Goal: Task Accomplishment & Management: Manage account settings

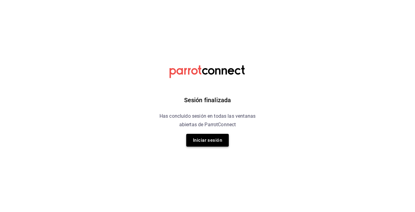
click at [208, 137] on button "Iniciar sesión" at bounding box center [207, 140] width 43 height 13
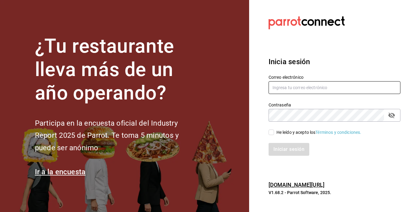
type input "rawrburger@hotmail.com"
click at [272, 133] on input "He leído y acepto los Términos y condiciones." at bounding box center [271, 131] width 5 height 5
checkbox input "true"
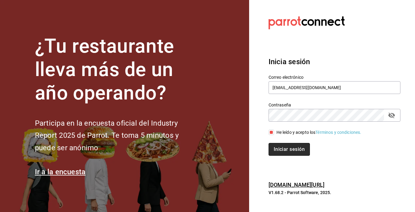
click at [291, 154] on button "Iniciar sesión" at bounding box center [289, 149] width 41 height 13
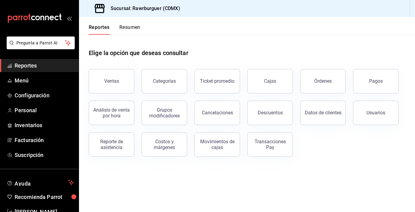
click at [131, 26] on button "Resumen" at bounding box center [129, 29] width 21 height 10
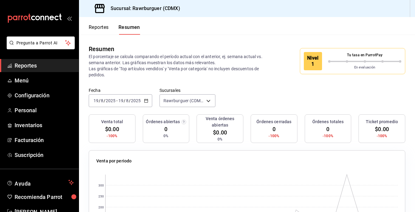
click at [131, 100] on input "2025" at bounding box center [136, 100] width 10 height 5
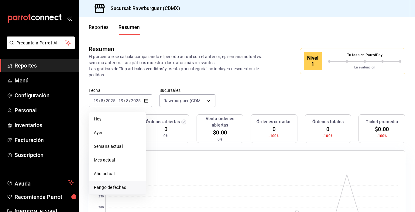
click at [115, 189] on span "Rango de fechas" at bounding box center [117, 187] width 47 height 6
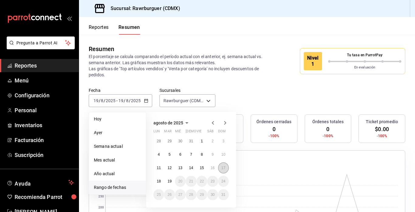
click at [225, 167] on abbr "17" at bounding box center [224, 168] width 4 height 4
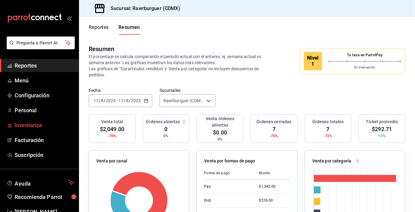
click at [30, 123] on span "Inventarios" at bounding box center [44, 125] width 59 height 8
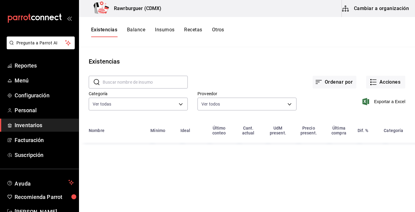
type input "70f4f21f-7251-4fb6-9f6c-f2ce2f476f02,42255995-e26d-4a7c-a2e3-c9fbf1698238,6c921…"
type input "eed63092-daea-45f6-95c1-76bc3e8fa5ec,c7b191f4-54fb-4e83-8bf0-170021e625bd,458f8…"
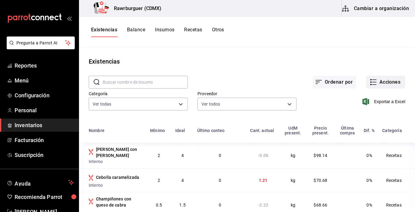
click at [389, 84] on button "Acciones" at bounding box center [385, 82] width 39 height 13
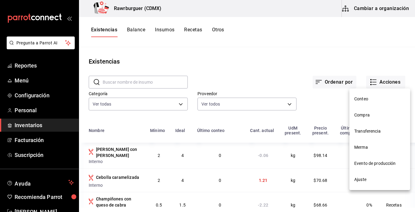
click at [357, 180] on span "Ajuste" at bounding box center [379, 179] width 51 height 6
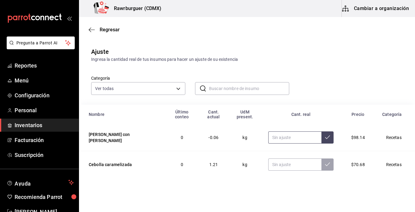
click at [269, 136] on input "text" at bounding box center [294, 137] width 53 height 12
type input "1.38"
click at [325, 137] on button at bounding box center [328, 137] width 12 height 12
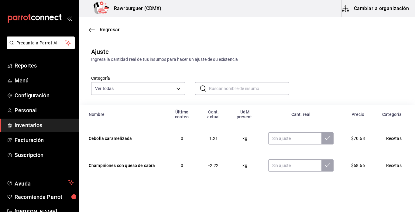
scroll to position [26, 0]
click at [286, 141] on input "text" at bounding box center [294, 138] width 53 height 12
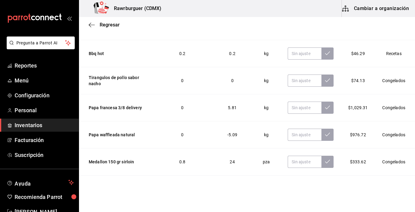
scroll to position [135, 0]
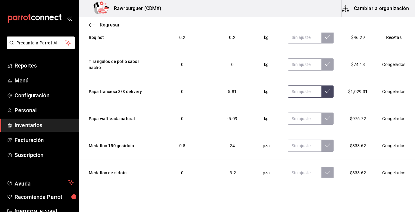
click at [296, 90] on input "text" at bounding box center [305, 91] width 34 height 12
type input "4.53"
click at [328, 91] on icon at bounding box center [327, 91] width 5 height 5
click at [299, 121] on input "text" at bounding box center [305, 118] width 34 height 12
type input "2.26"
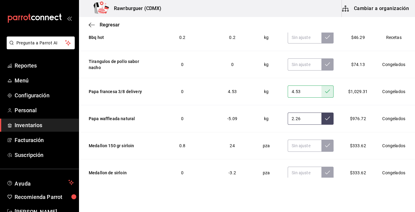
click at [331, 118] on button at bounding box center [328, 118] width 12 height 12
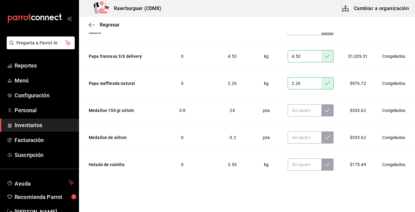
scroll to position [170, 0]
click at [307, 137] on input "text" at bounding box center [305, 137] width 34 height 12
type input "0.00"
click at [295, 109] on input "text" at bounding box center [305, 110] width 34 height 12
type input "49.00"
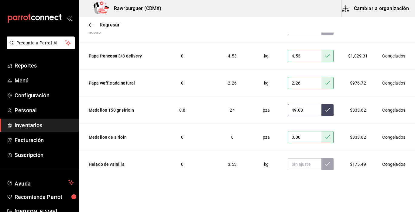
click at [328, 106] on button at bounding box center [328, 110] width 12 height 12
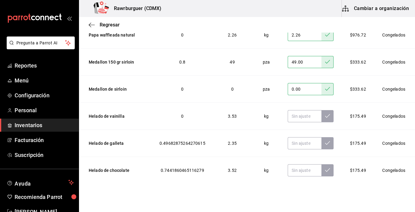
scroll to position [219, 0]
click at [288, 115] on input "text" at bounding box center [305, 115] width 34 height 12
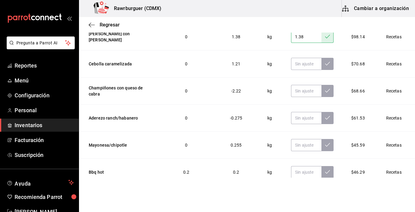
scroll to position [0, 0]
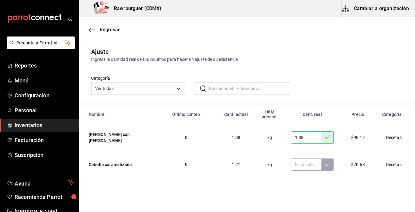
click at [234, 91] on input "text" at bounding box center [249, 88] width 80 height 12
type input "p"
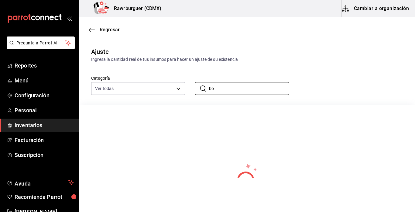
type input "b"
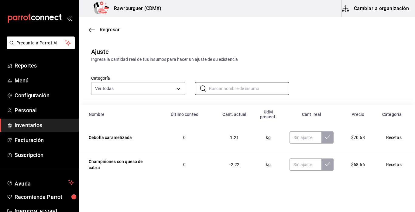
scroll to position [63, 0]
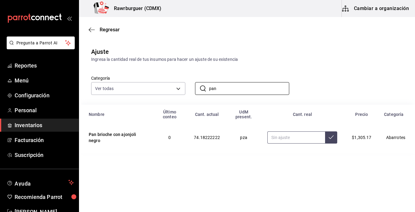
type input "pan"
click at [294, 139] on input "text" at bounding box center [296, 137] width 58 height 12
type input "49.00"
click at [334, 140] on button at bounding box center [331, 137] width 12 height 12
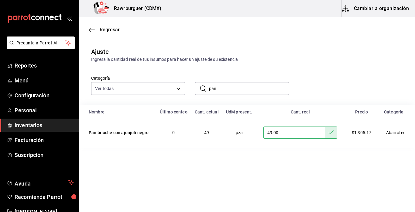
click at [274, 157] on main "Regresar Ajuste Ingresa la cantidad real de tus insumos para hacer un ajuste de…" at bounding box center [247, 97] width 336 height 160
